Goal: Task Accomplishment & Management: Manage account settings

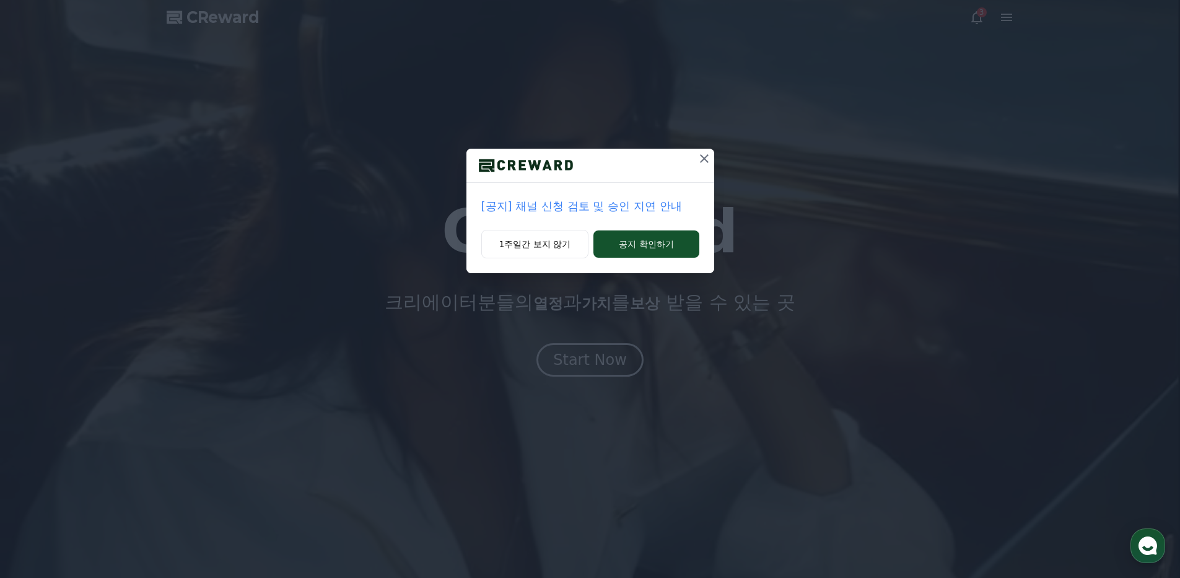
click at [664, 207] on p "[공지] 채널 신청 검토 및 승인 지연 안내" at bounding box center [590, 206] width 218 height 17
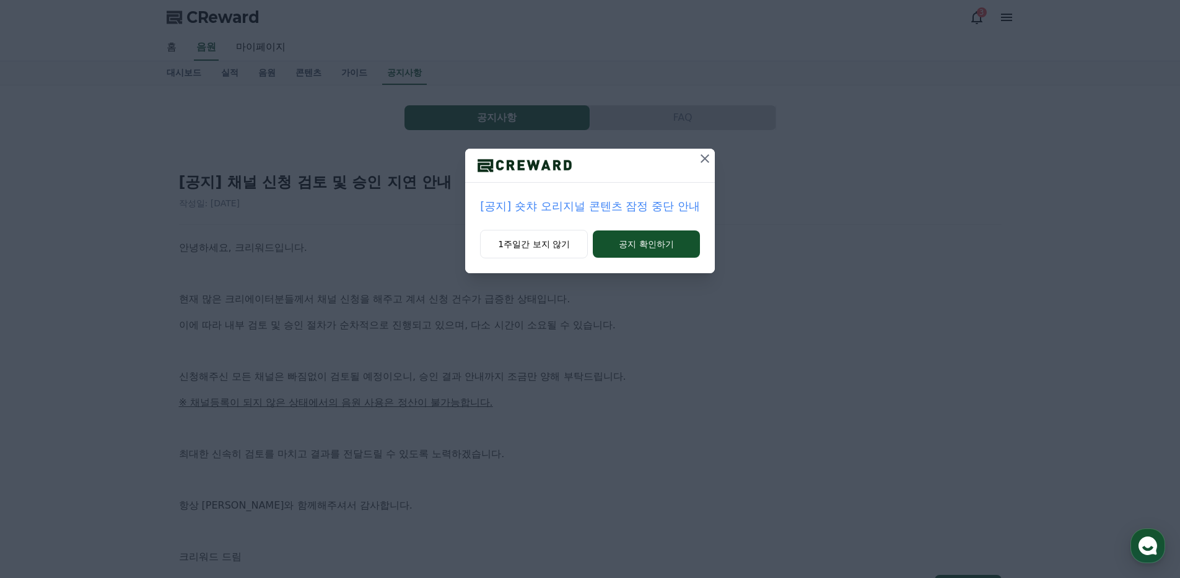
click at [703, 157] on icon at bounding box center [704, 158] width 9 height 9
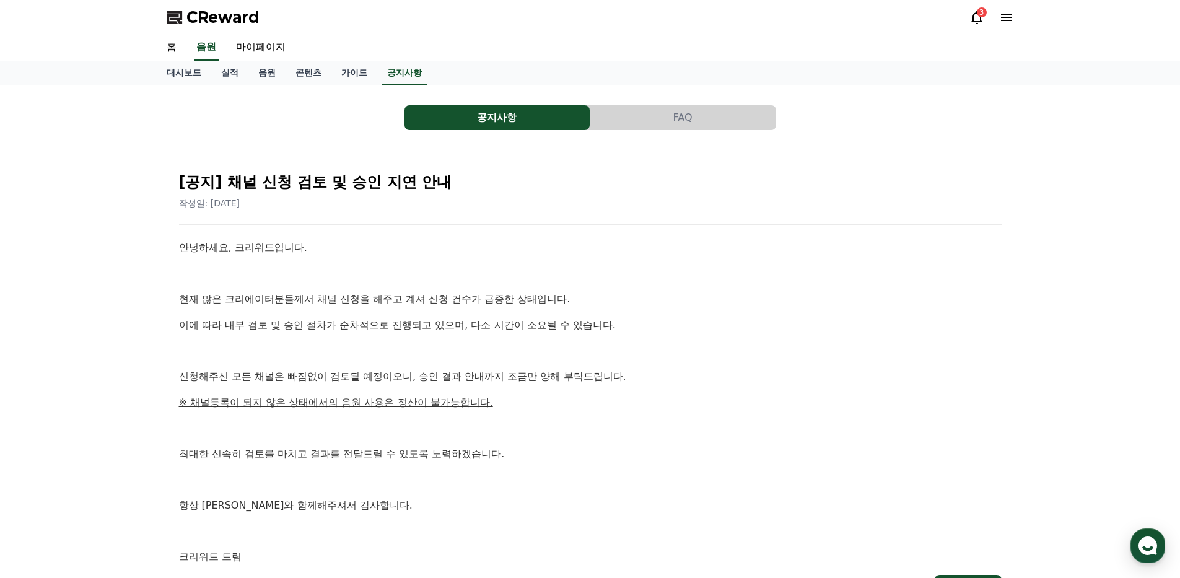
click at [974, 21] on icon at bounding box center [976, 17] width 11 height 13
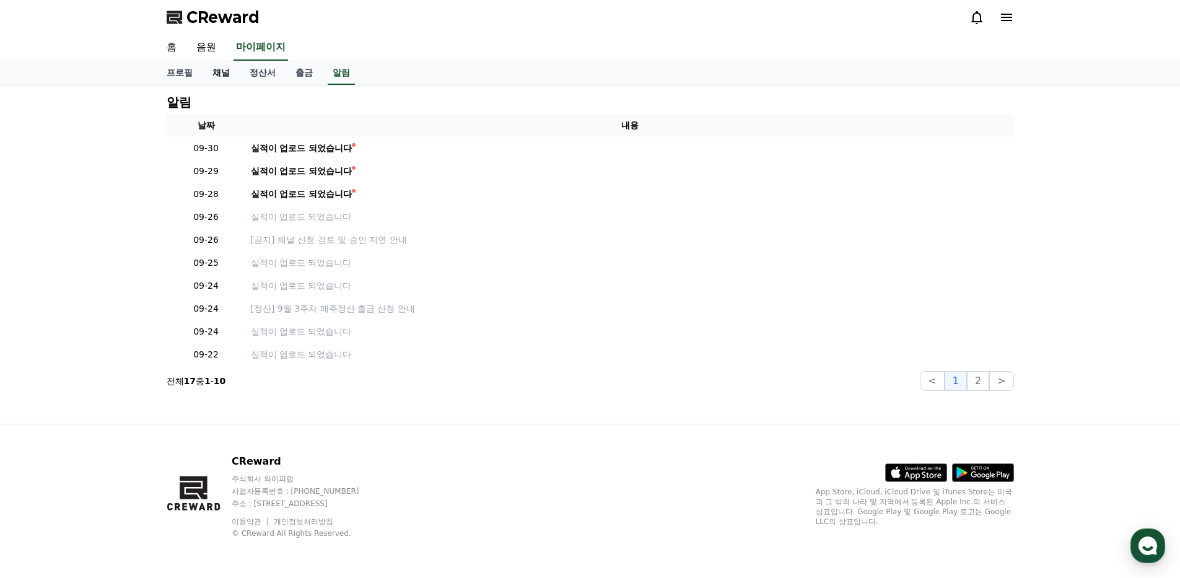
click at [216, 74] on link "채널" at bounding box center [220, 73] width 37 height 24
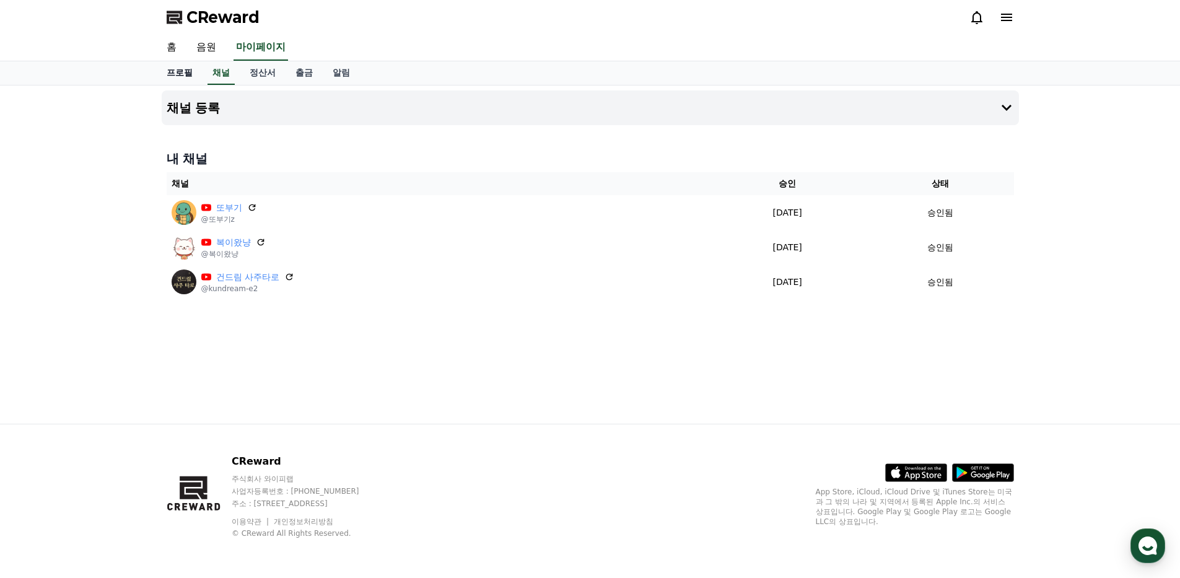
click at [186, 75] on link "프로필" at bounding box center [180, 73] width 46 height 24
select select "**********"
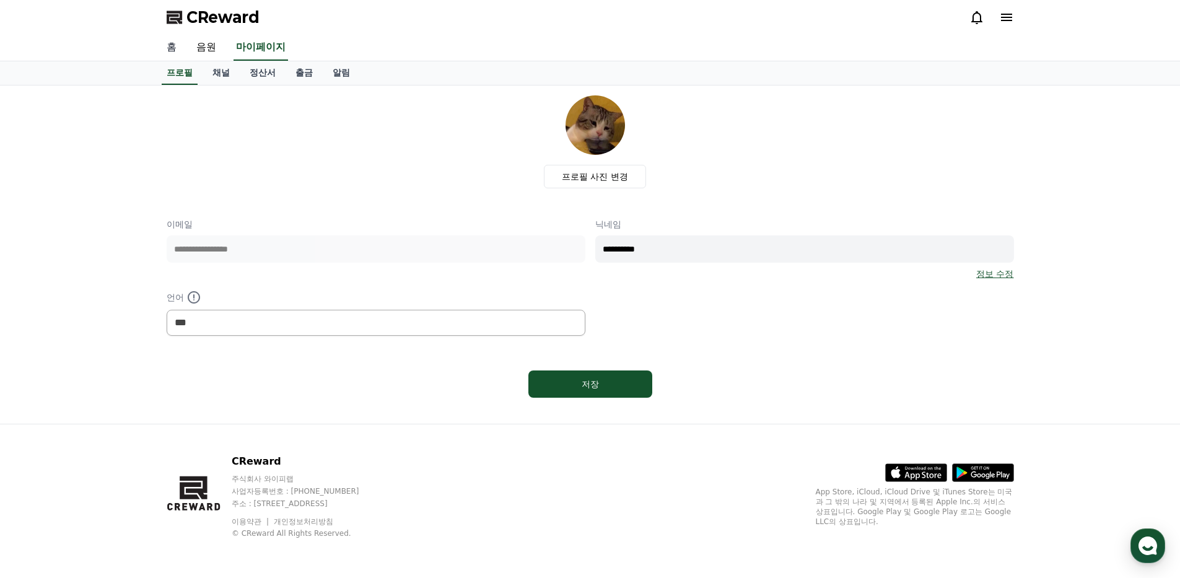
click at [173, 53] on link "홈" at bounding box center [172, 48] width 30 height 26
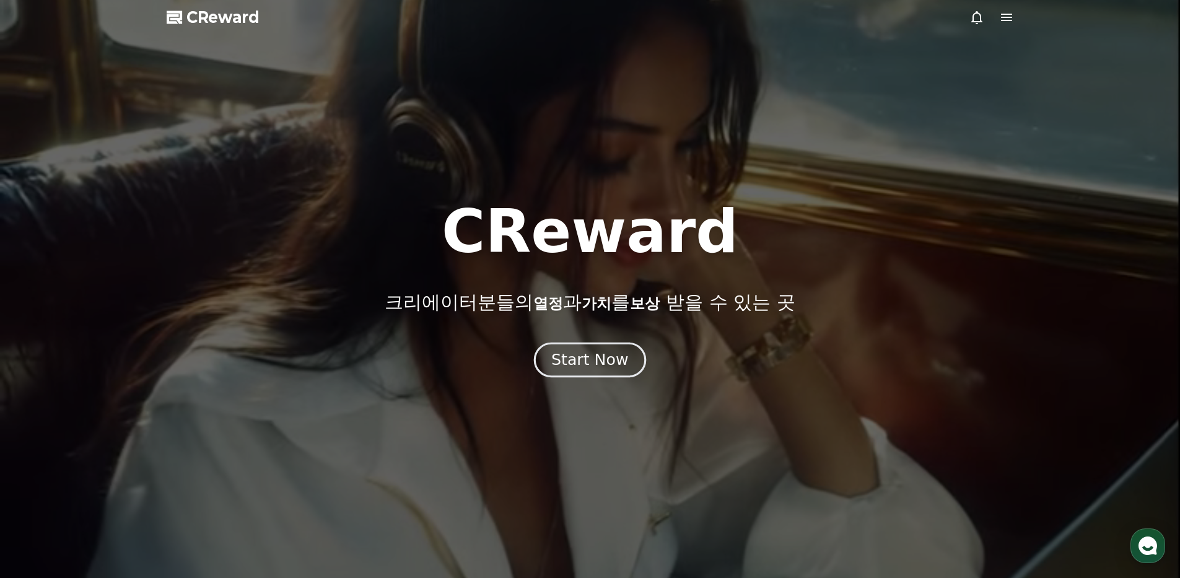
click at [589, 349] on button "Start Now" at bounding box center [590, 359] width 112 height 35
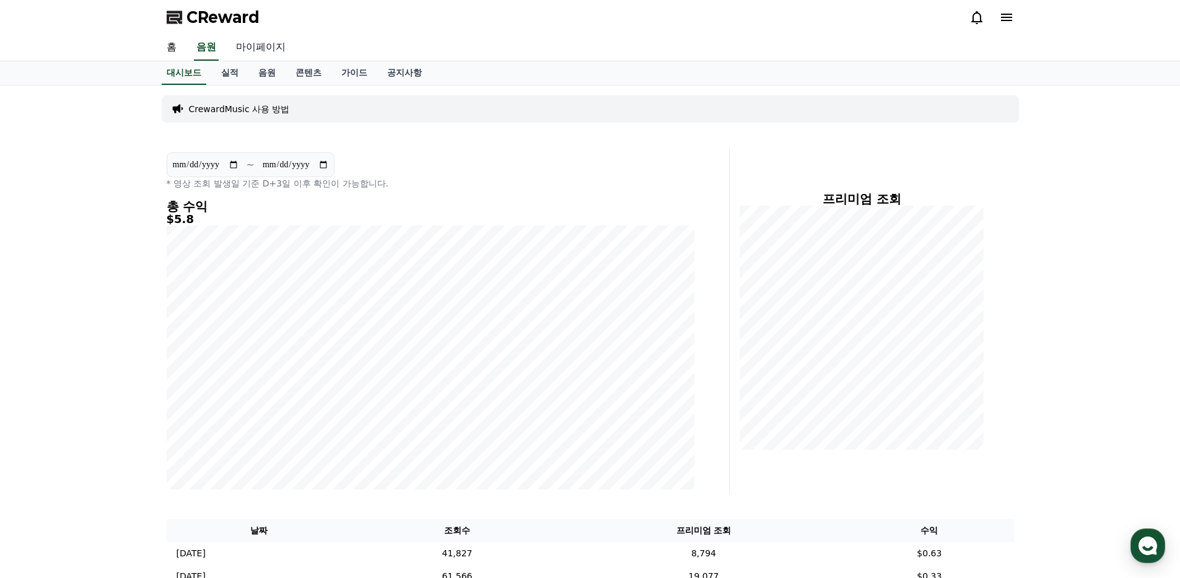
click at [279, 49] on link "마이페이지" at bounding box center [260, 48] width 69 height 26
select select "**********"
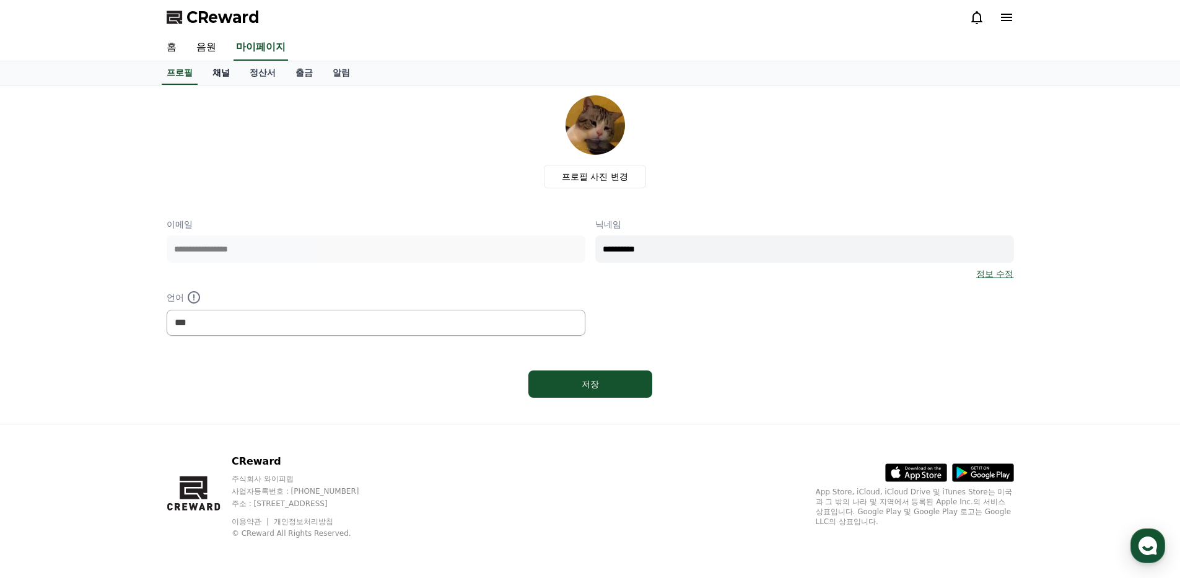
click at [226, 76] on link "채널" at bounding box center [220, 73] width 37 height 24
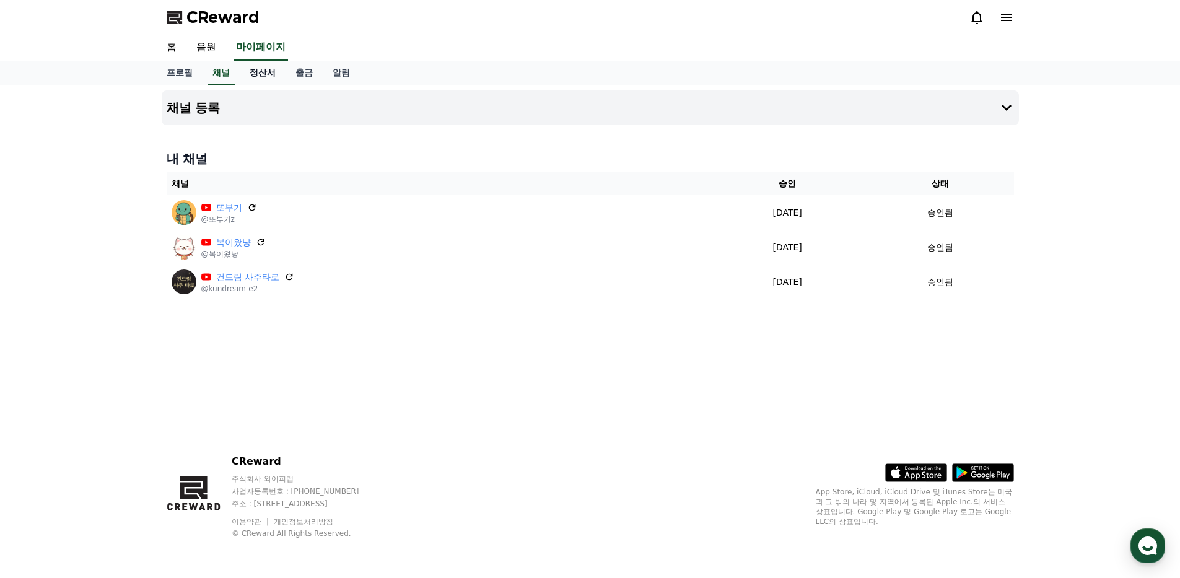
click at [264, 77] on link "정산서" at bounding box center [263, 73] width 46 height 24
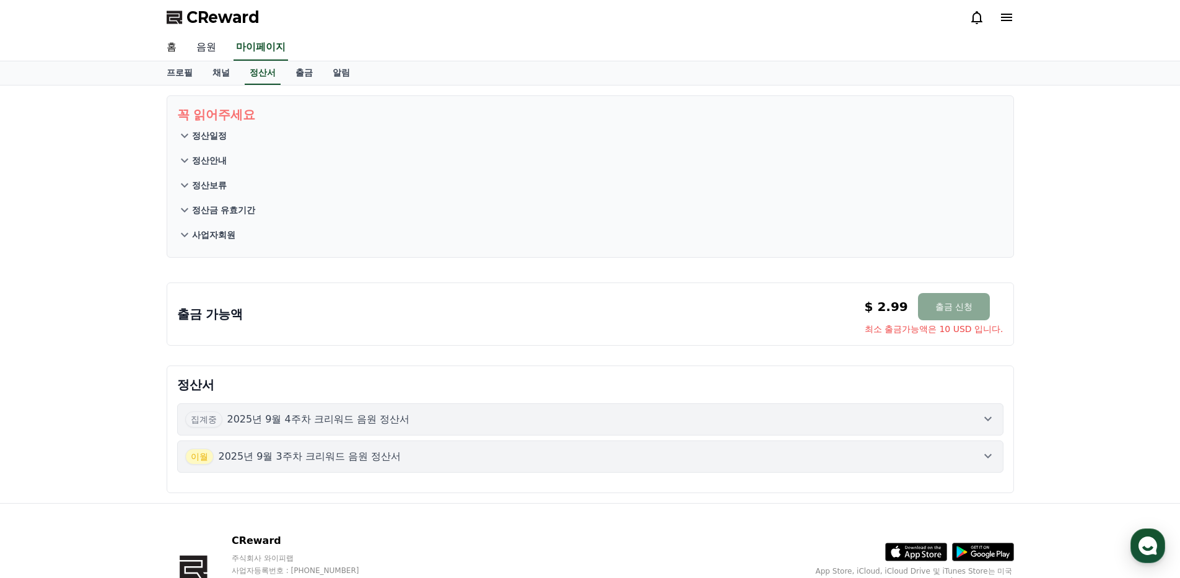
click at [212, 51] on link "음원" at bounding box center [206, 48] width 40 height 26
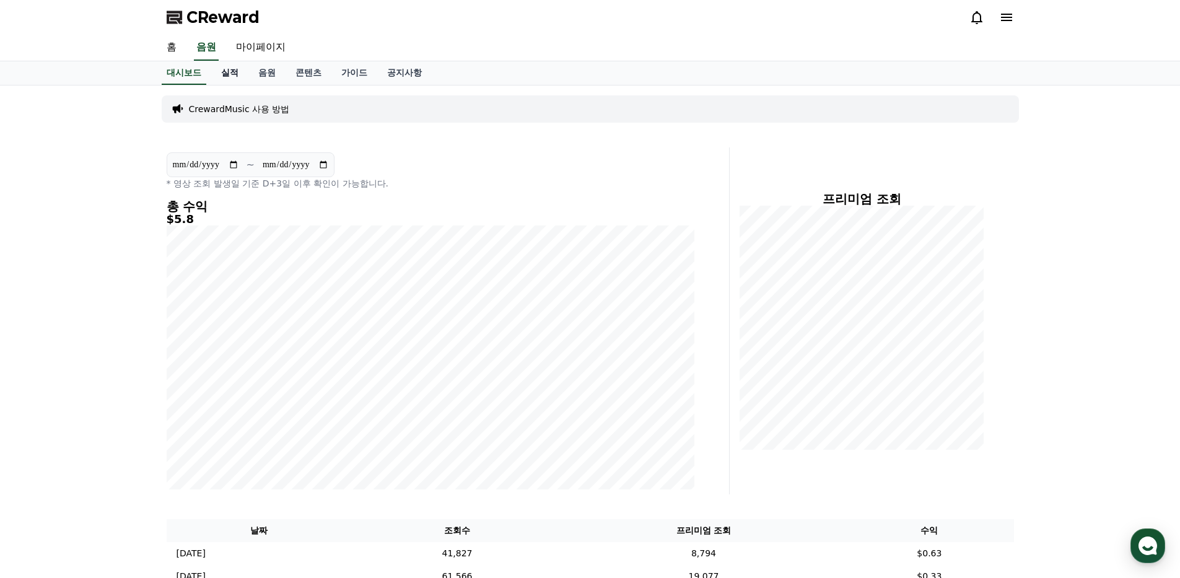
click at [224, 77] on link "실적" at bounding box center [229, 73] width 37 height 24
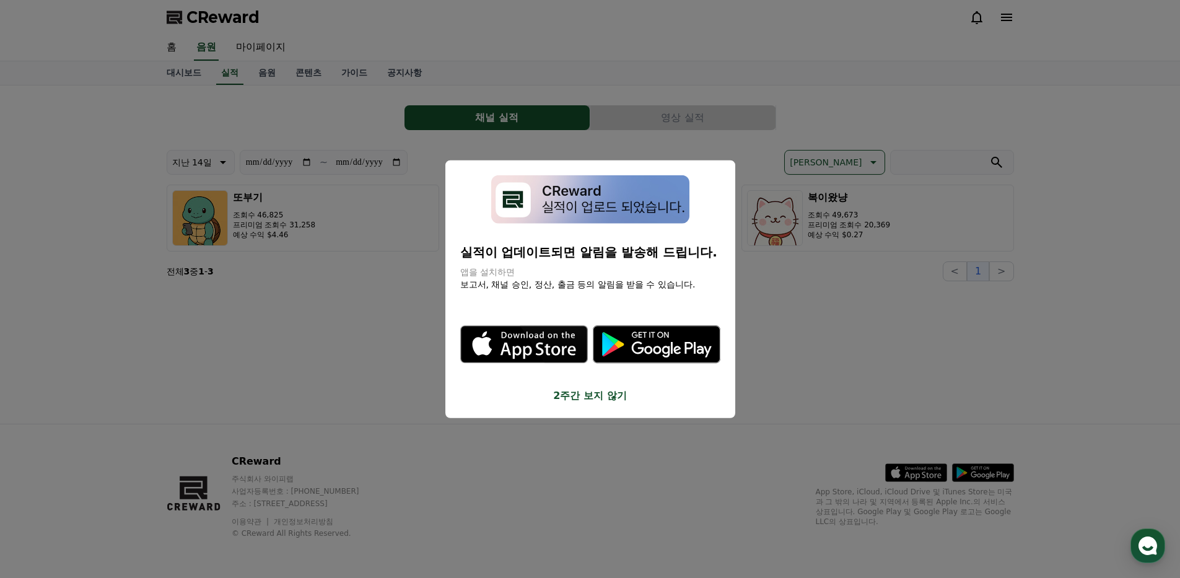
click at [614, 402] on button "2주간 보지 않기" at bounding box center [590, 395] width 260 height 15
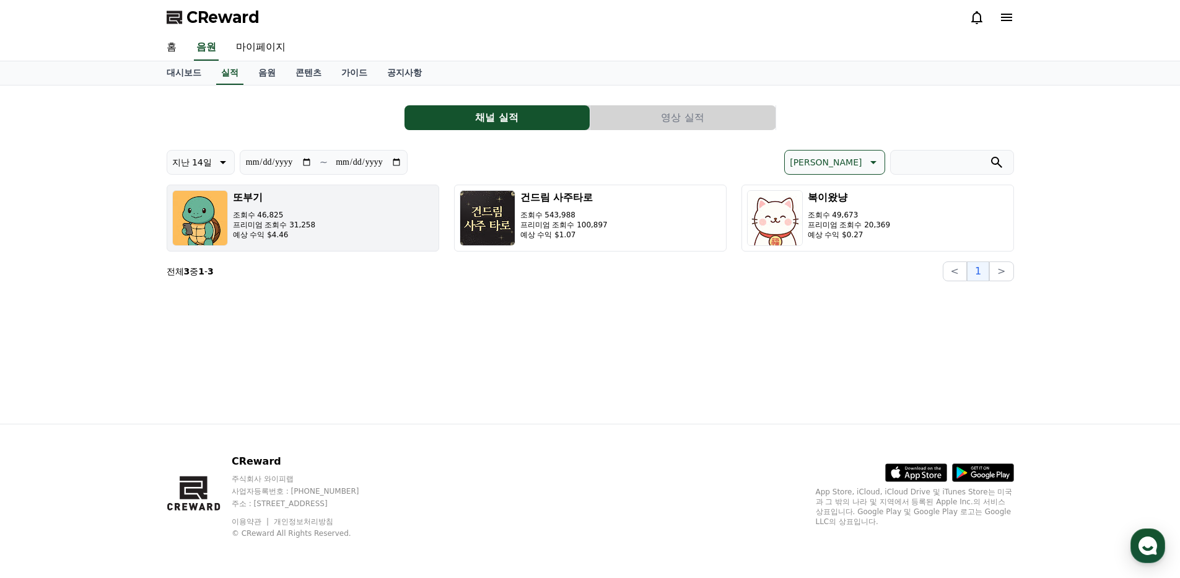
click at [324, 230] on button "또부기 조회수 46,825 프리미엄 조회수 31,258 예상 수익 $4.46" at bounding box center [303, 218] width 272 height 67
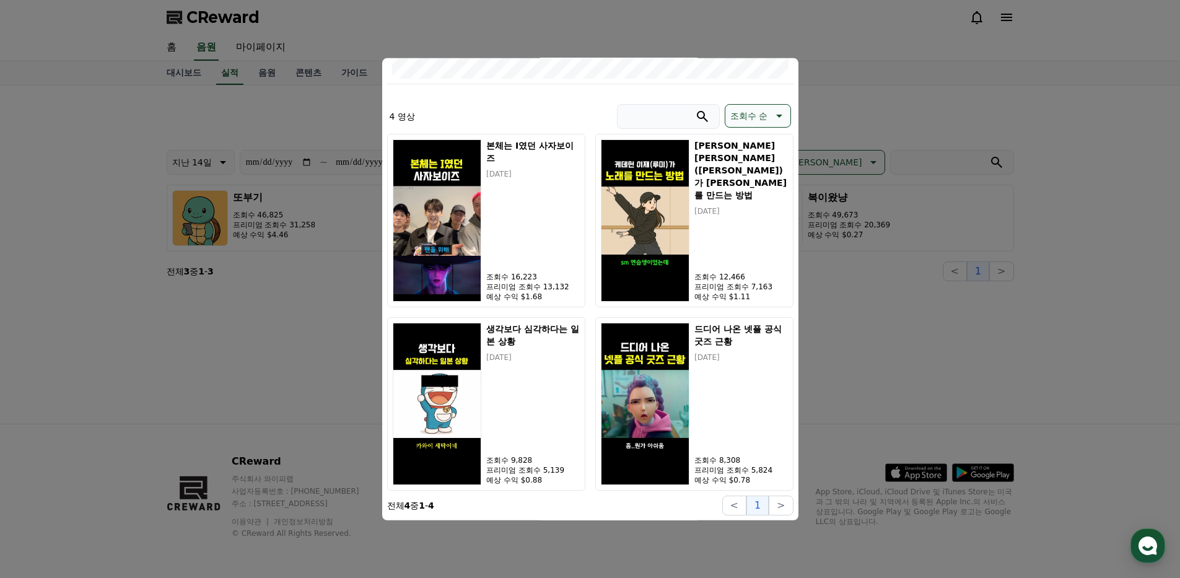
scroll to position [25, 0]
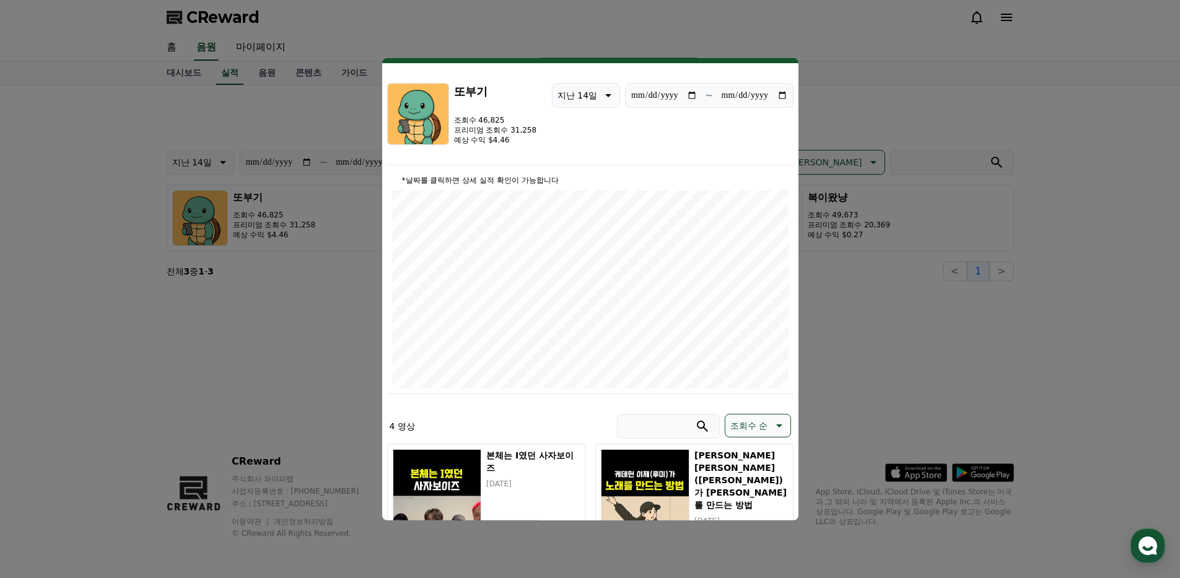
click at [887, 101] on button "close modal" at bounding box center [590, 289] width 1180 height 578
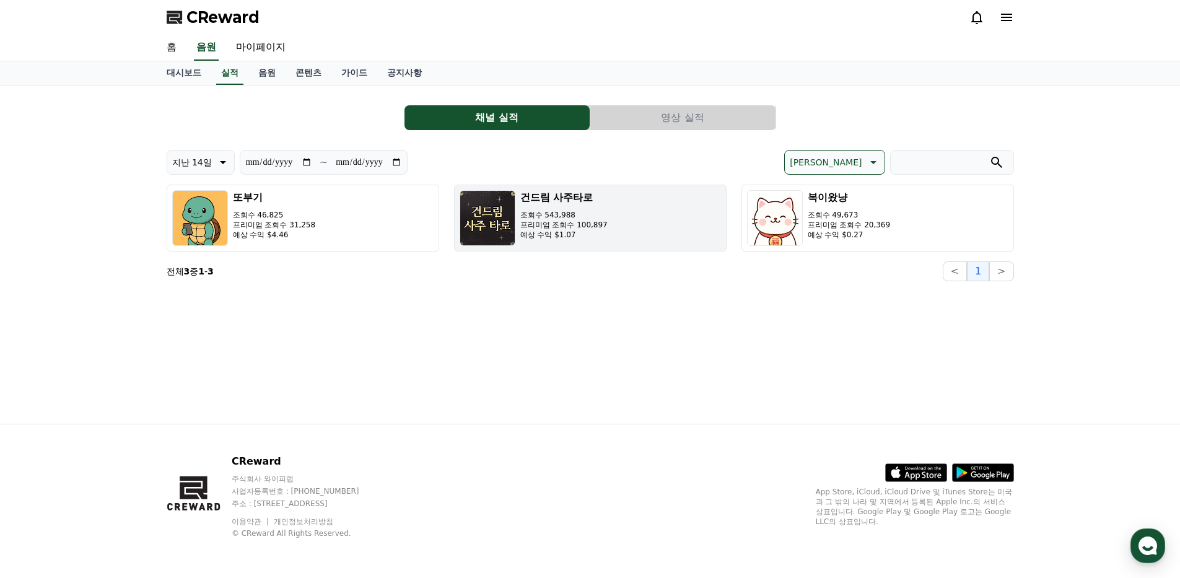
click at [632, 235] on button "건드림 사주타로 조회수 543,988 프리미엄 조회수 100,897 예상 수익 $1.07" at bounding box center [590, 218] width 272 height 67
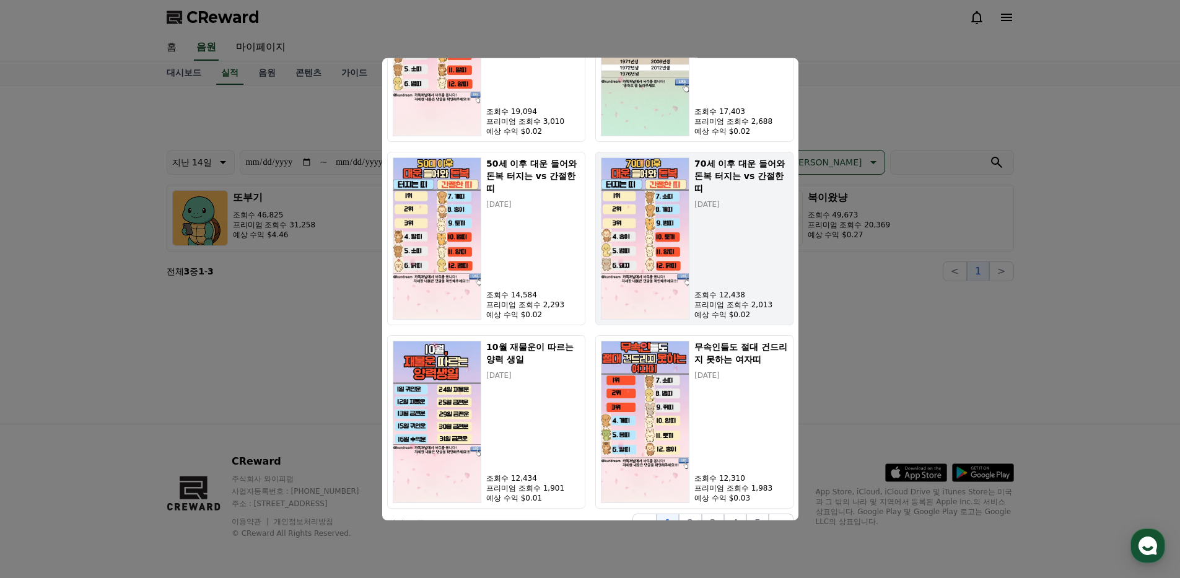
scroll to position [884, 0]
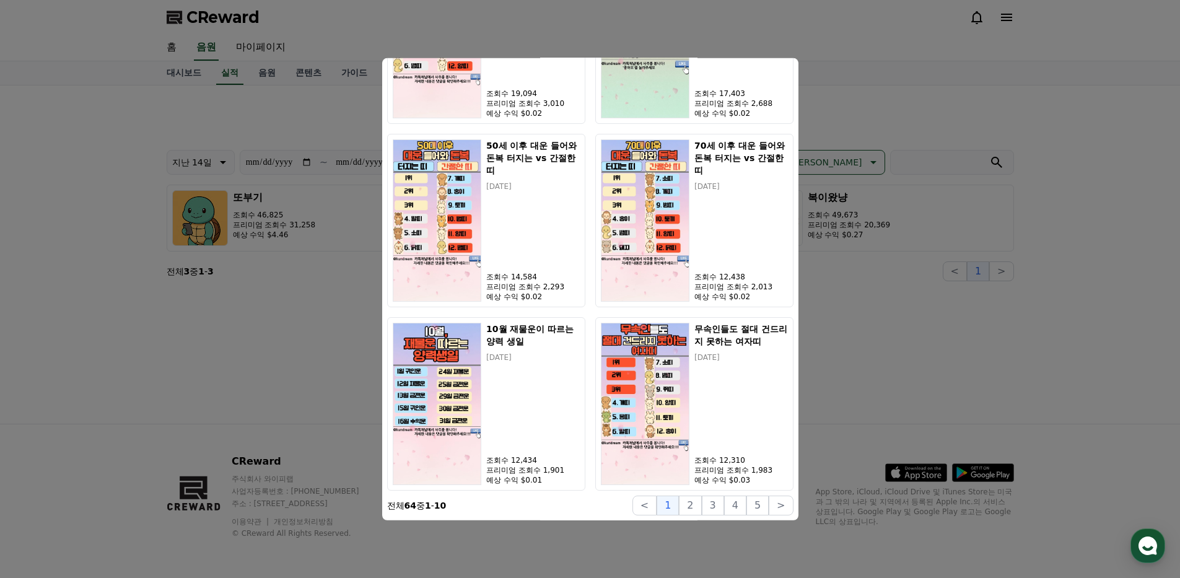
click at [847, 343] on button "close modal" at bounding box center [590, 289] width 1180 height 578
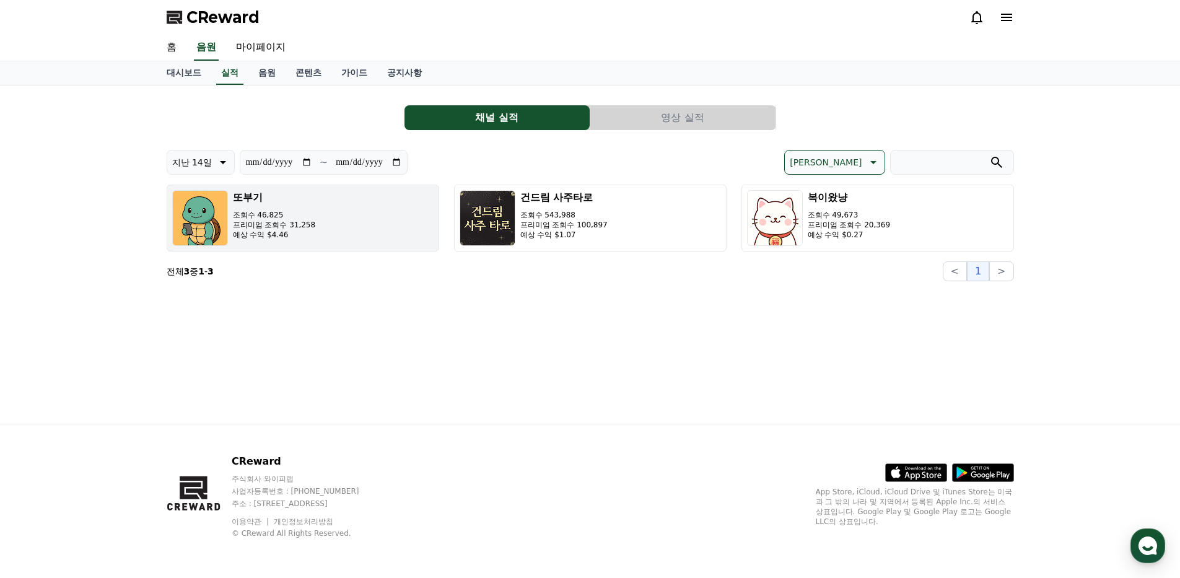
click at [307, 215] on p "조회수 46,825" at bounding box center [274, 215] width 83 height 10
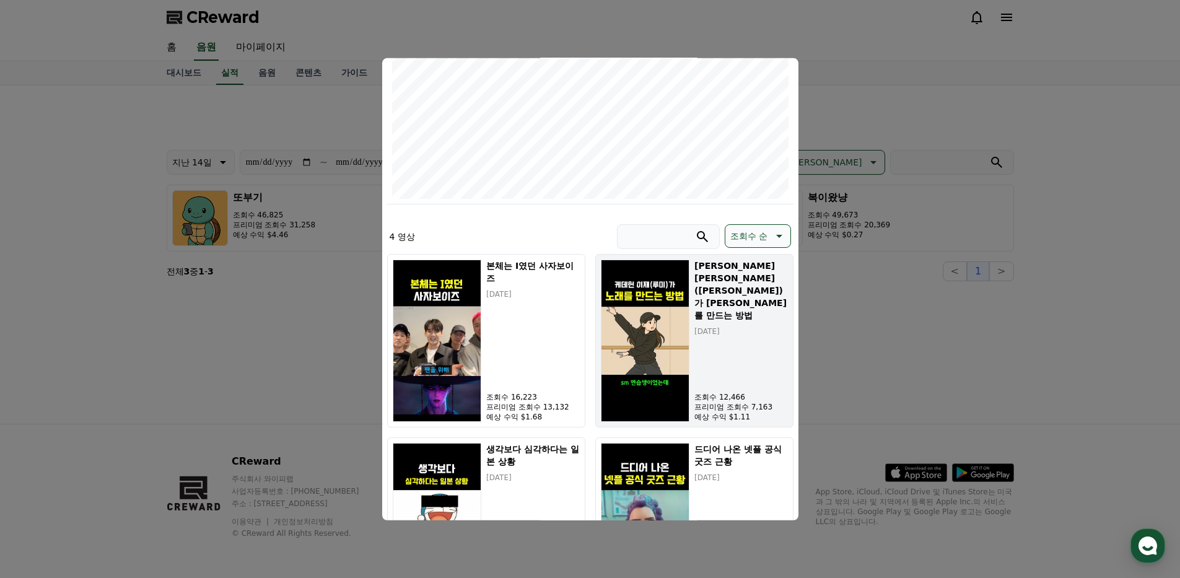
scroll to position [334, 0]
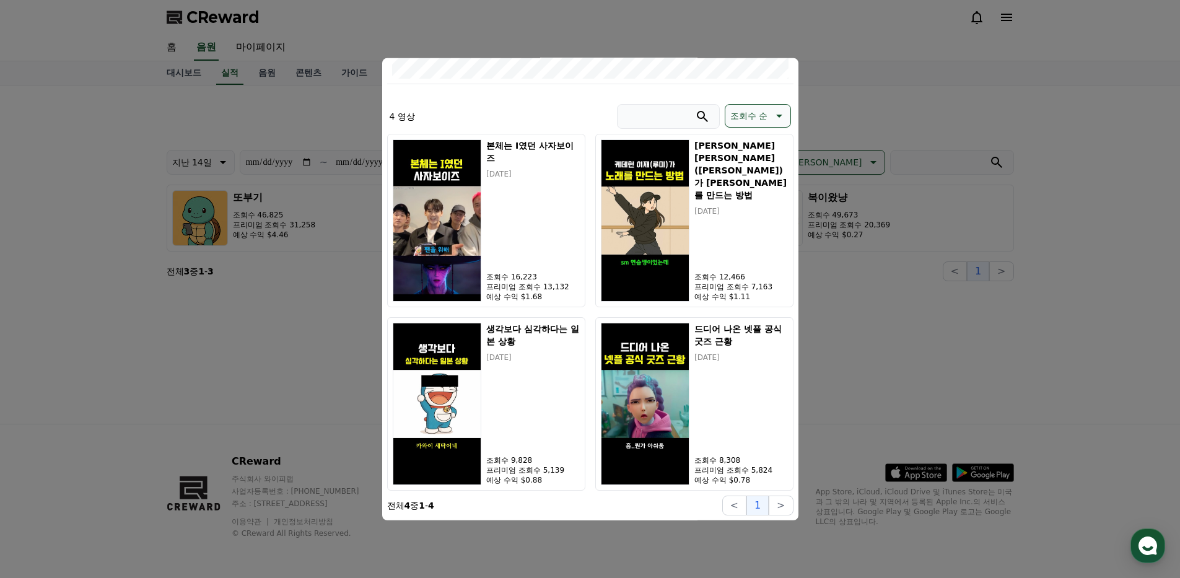
click at [837, 336] on button "close modal" at bounding box center [590, 289] width 1180 height 578
click at [845, 223] on p "프리미엄 조회수 20,369" at bounding box center [848, 225] width 83 height 10
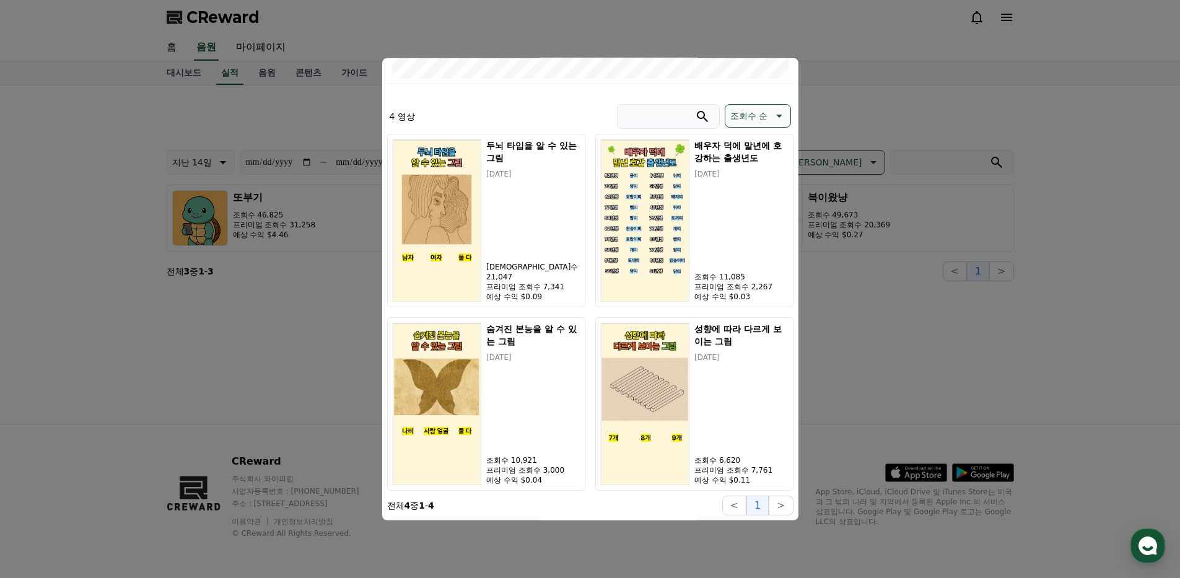
click at [934, 354] on button "close modal" at bounding box center [590, 289] width 1180 height 578
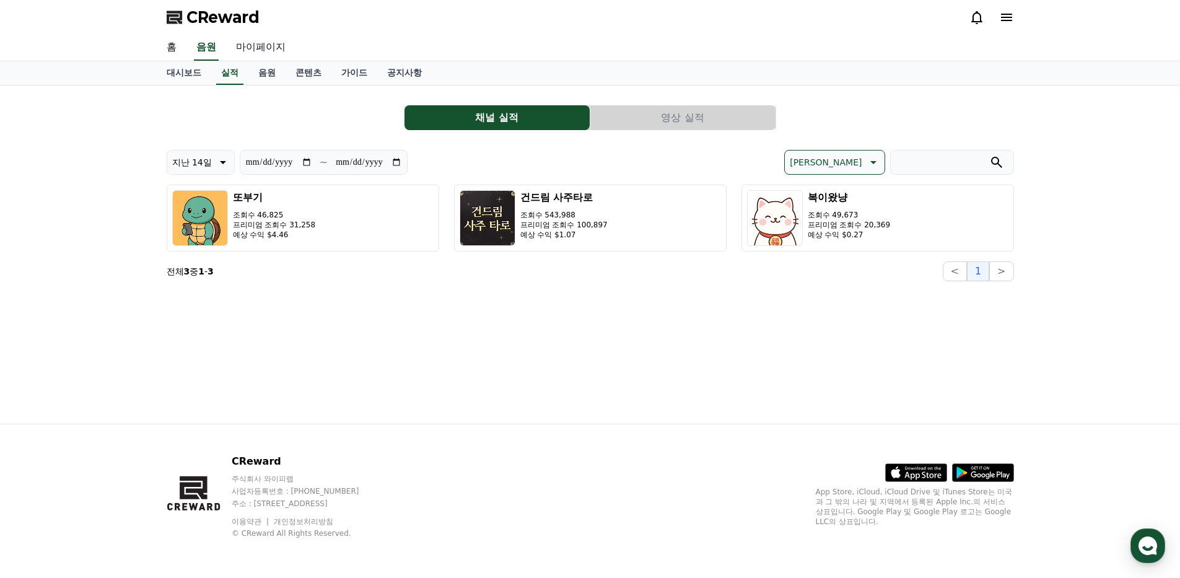
click at [256, 45] on link "마이페이지" at bounding box center [260, 48] width 69 height 26
select select "**********"
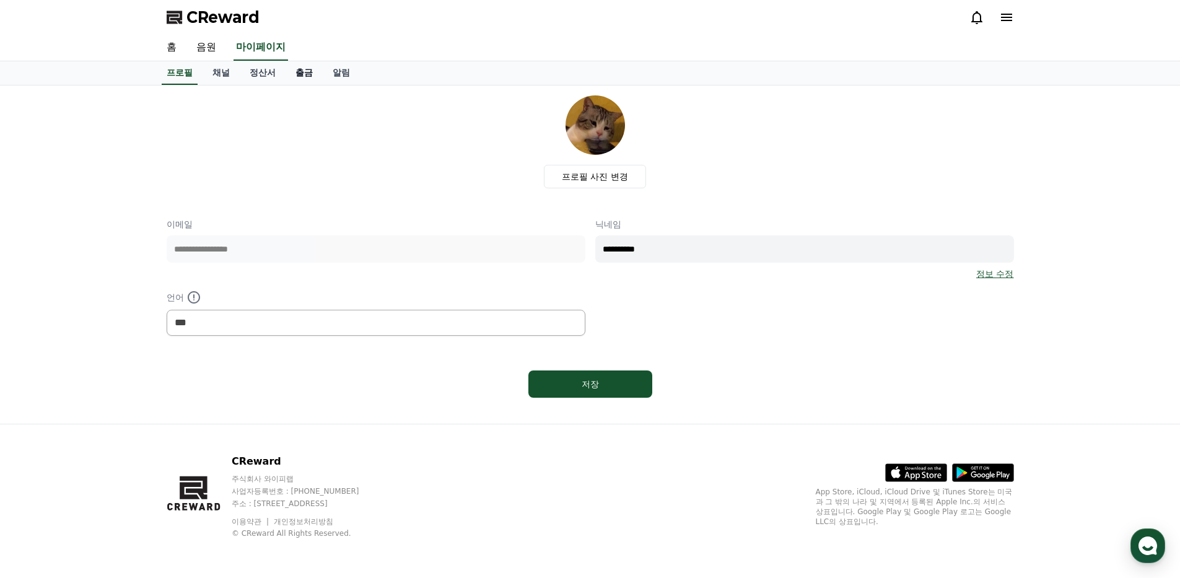
click at [299, 76] on link "출금" at bounding box center [303, 73] width 37 height 24
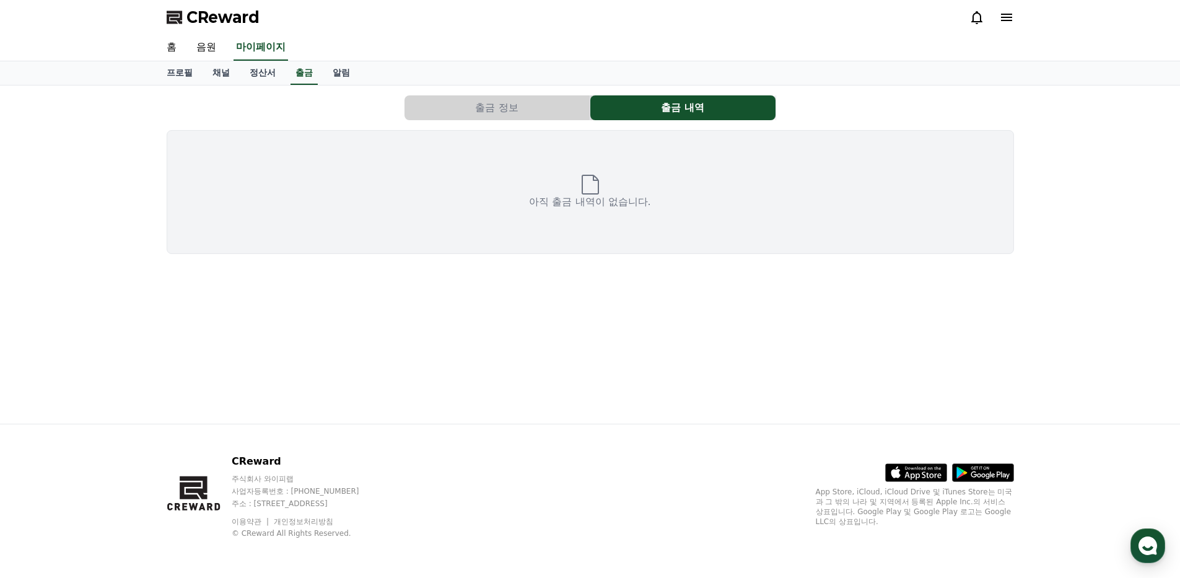
click at [477, 98] on button "출금 정보" at bounding box center [496, 107] width 185 height 25
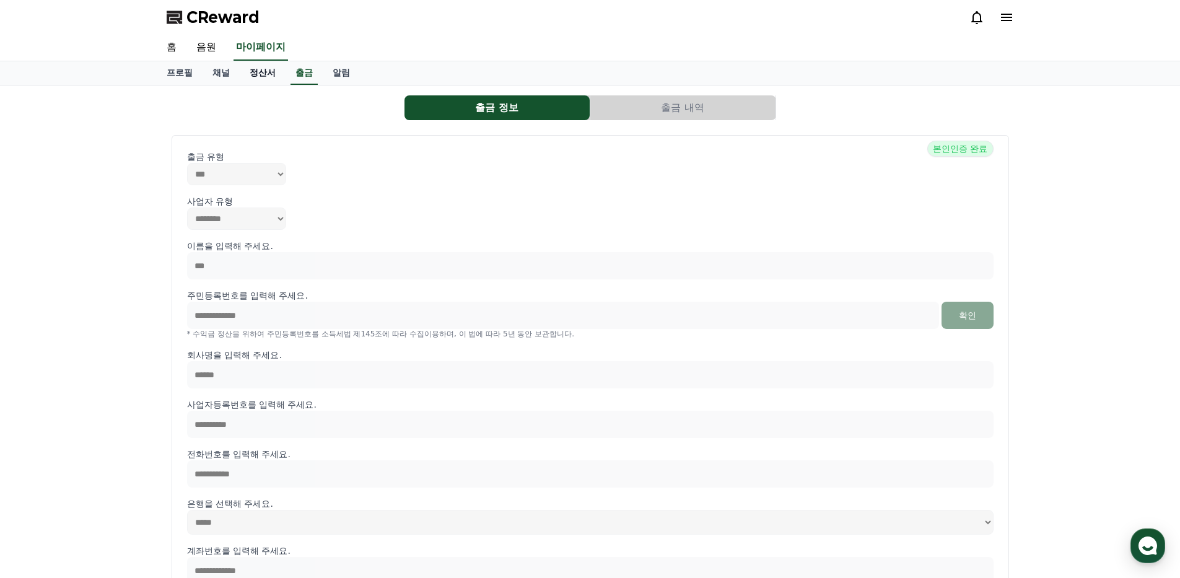
click at [258, 68] on link "정산서" at bounding box center [263, 73] width 46 height 24
